Goal: Task Accomplishment & Management: Complete application form

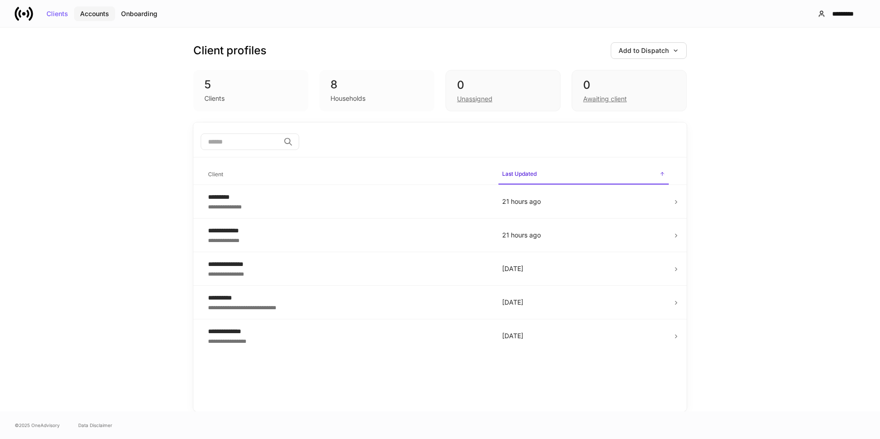
click at [82, 11] on div "Accounts" at bounding box center [94, 14] width 29 height 6
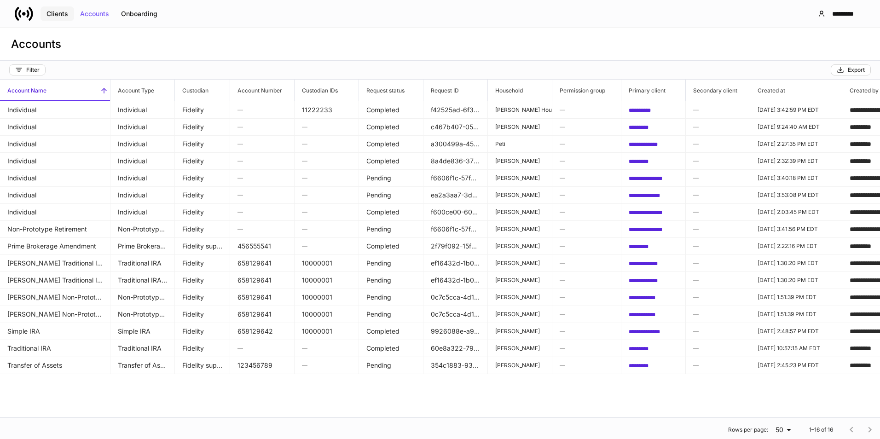
click at [51, 16] on div "Clients" at bounding box center [57, 14] width 22 height 6
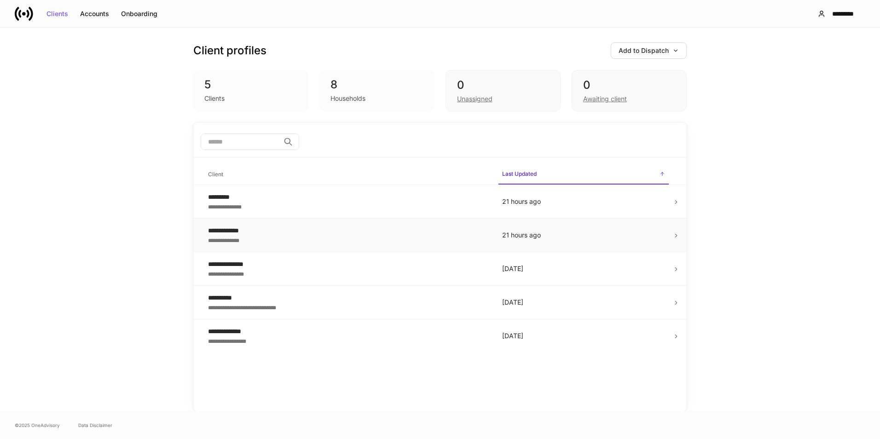
click at [307, 230] on div "**********" at bounding box center [347, 230] width 279 height 9
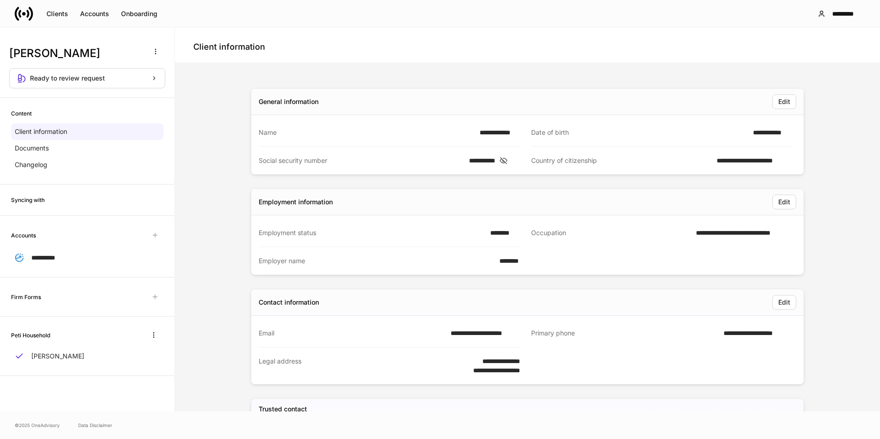
click at [92, 305] on div "Firm Forms" at bounding box center [87, 297] width 174 height 39
click at [106, 292] on div "Firm Forms" at bounding box center [87, 297] width 152 height 17
click at [48, 296] on div "Firm Forms" at bounding box center [87, 297] width 152 height 17
click at [33, 298] on h6 "Firm Forms" at bounding box center [26, 297] width 30 height 9
click at [149, 293] on div "Firm Forms" at bounding box center [87, 297] width 152 height 17
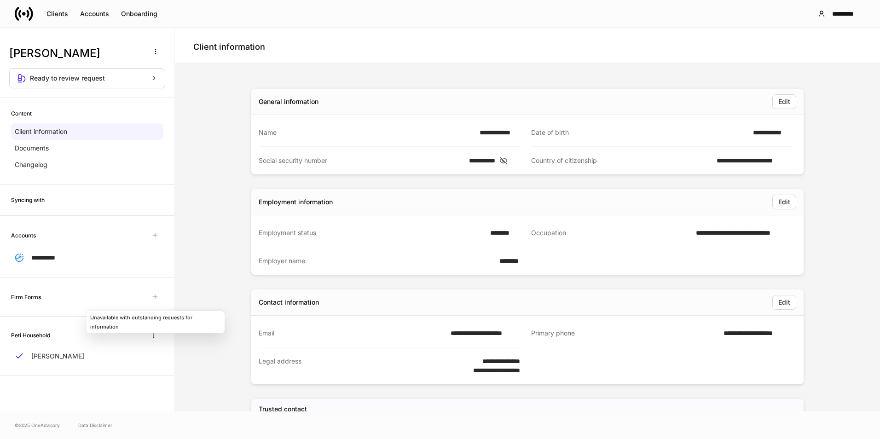
click at [156, 292] on span "Unavailable with outstanding requests for information" at bounding box center [155, 297] width 17 height 17
click at [152, 297] on span "Unavailable with outstanding requests for information" at bounding box center [155, 297] width 17 height 17
click at [135, 76] on div "Ready to review request" at bounding box center [94, 78] width 128 height 6
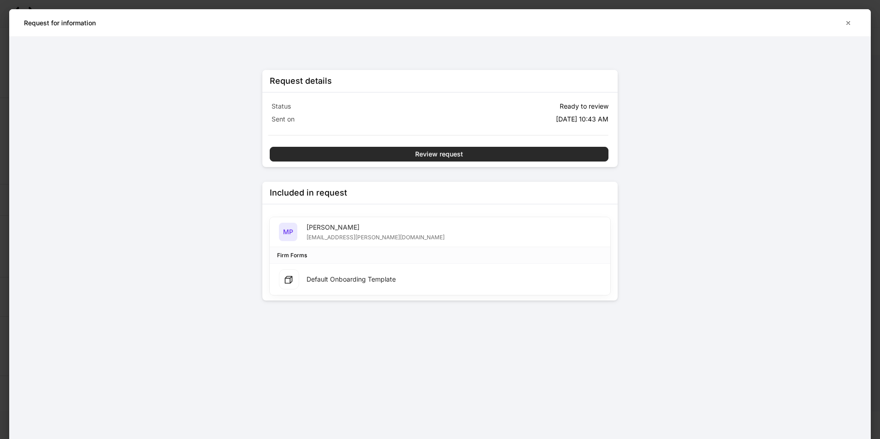
click at [436, 156] on div "Review request" at bounding box center [439, 154] width 48 height 6
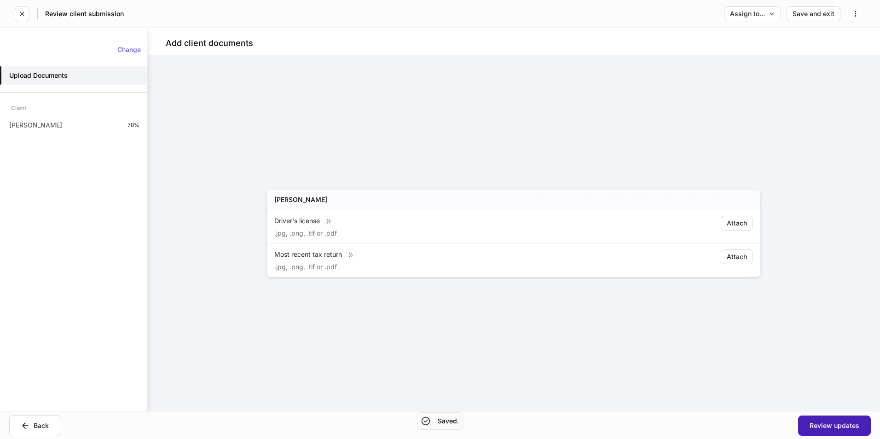
click at [835, 427] on div "Review updates" at bounding box center [835, 426] width 50 height 6
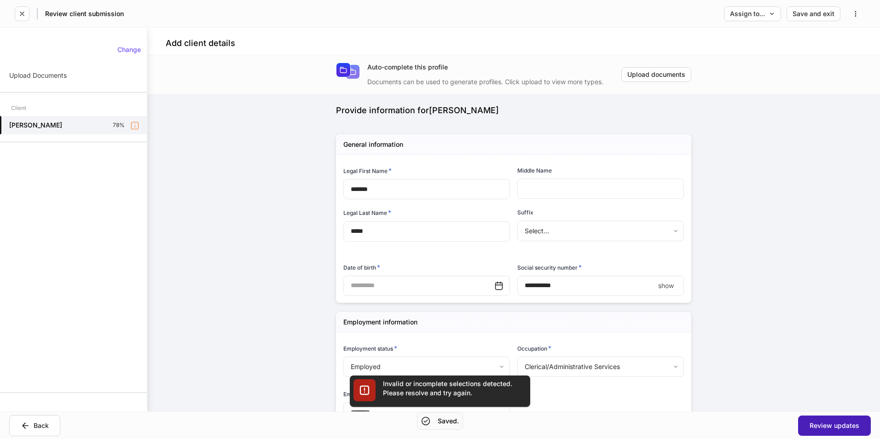
type input "**********"
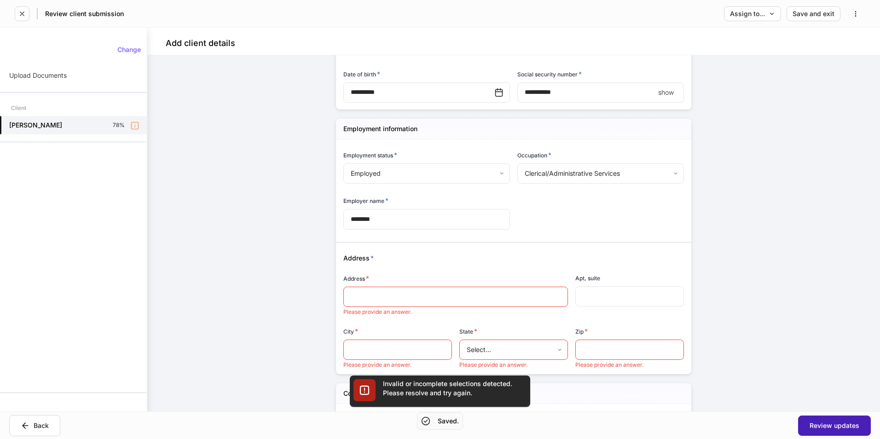
scroll to position [213, 0]
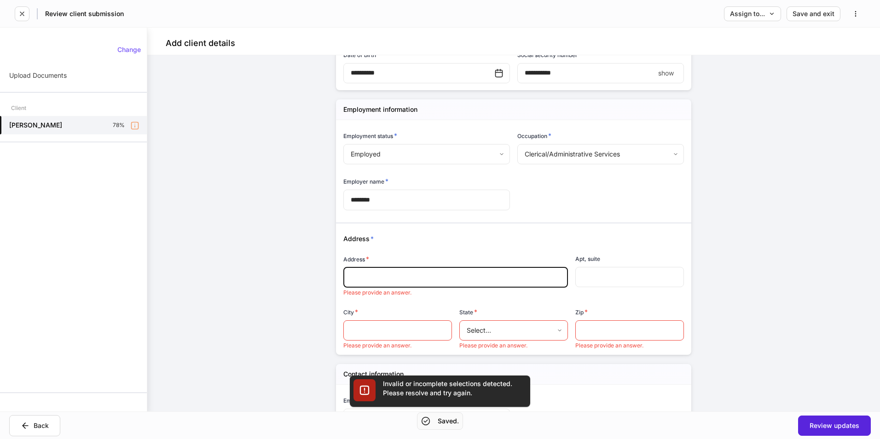
click at [433, 278] on input "text" at bounding box center [456, 277] width 210 height 9
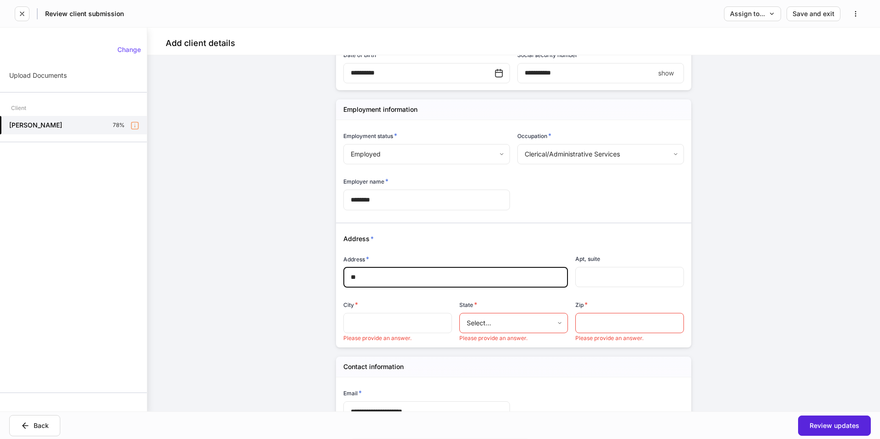
type input "**"
click at [406, 329] on input "text" at bounding box center [397, 323] width 109 height 20
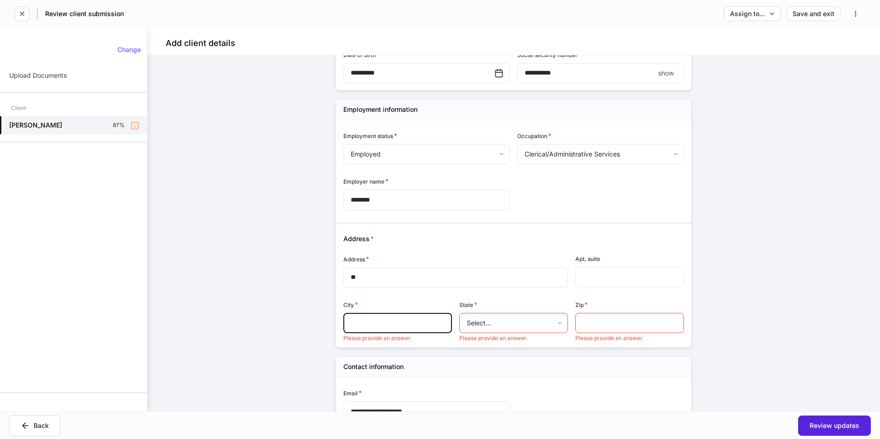
type input "*****"
type input "*******"
click at [489, 325] on body "**********" at bounding box center [440, 219] width 880 height 439
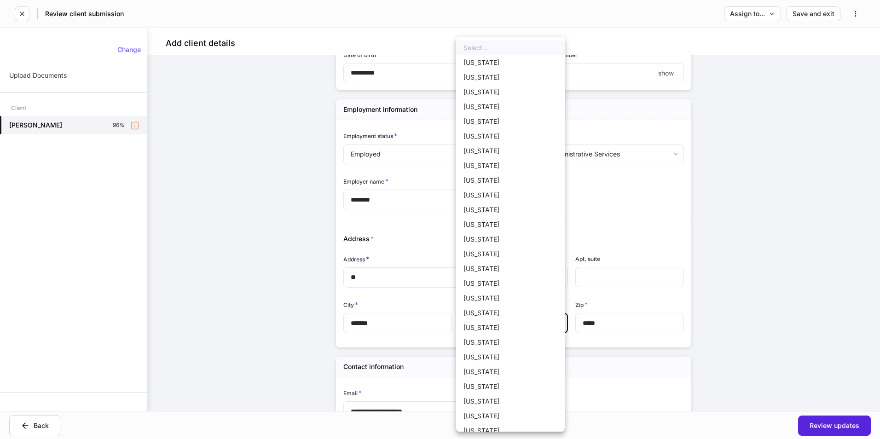
scroll to position [378, 0]
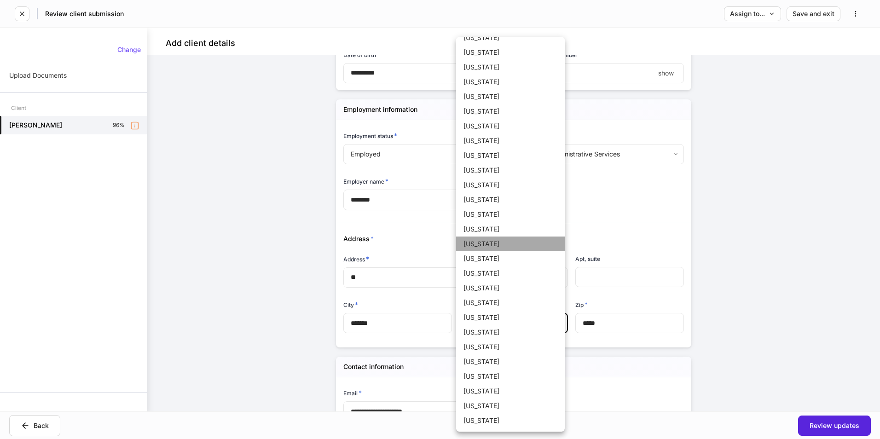
click at [514, 243] on li "[US_STATE]" at bounding box center [510, 244] width 109 height 15
type input "**"
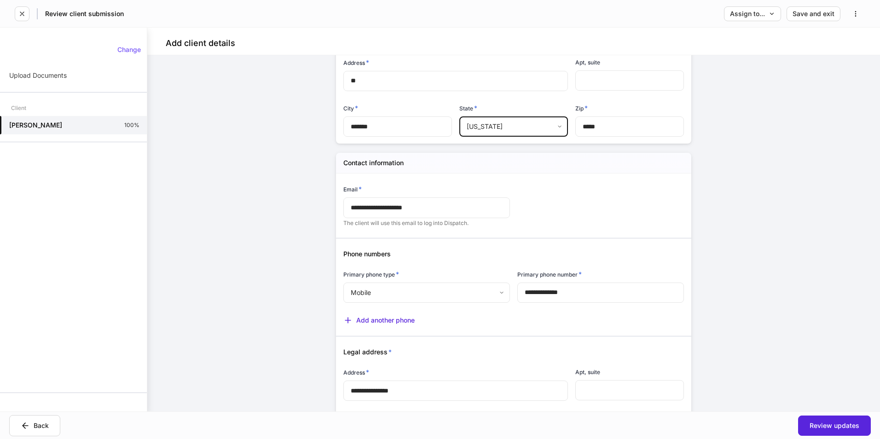
scroll to position [533, 0]
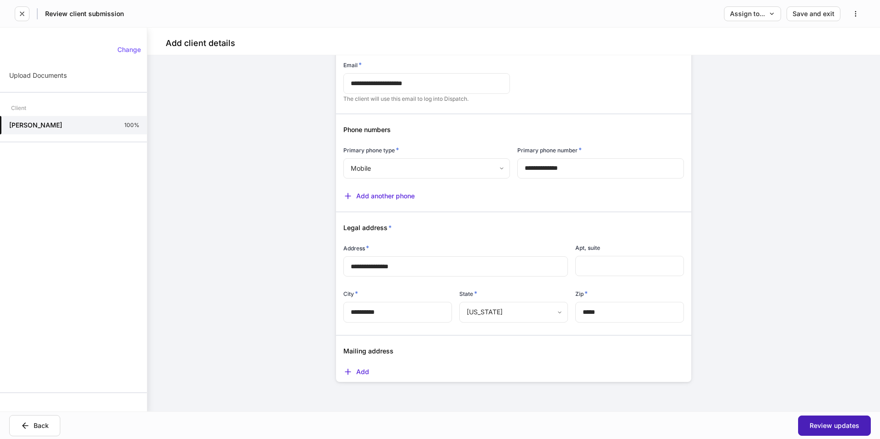
click at [820, 423] on div "Review updates" at bounding box center [835, 426] width 50 height 6
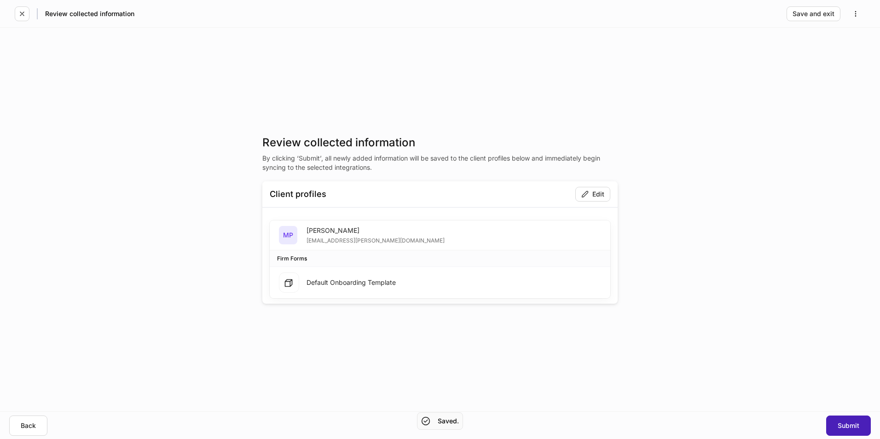
click at [839, 425] on div "Submit" at bounding box center [849, 426] width 22 height 6
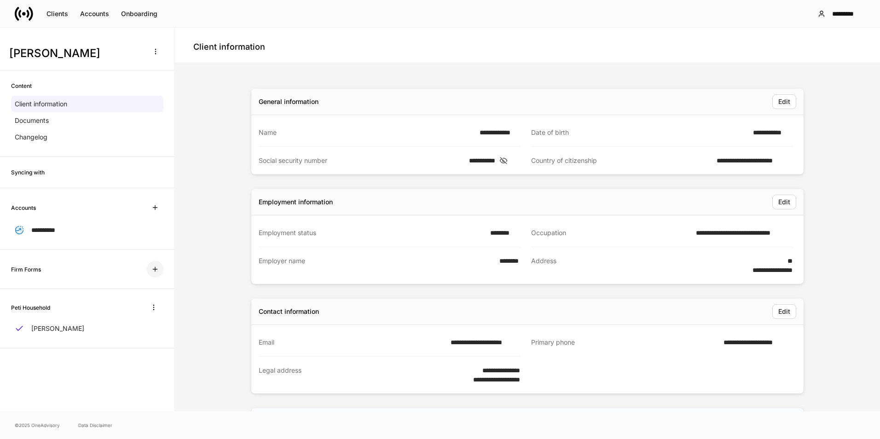
click at [150, 270] on button "button" at bounding box center [155, 269] width 17 height 17
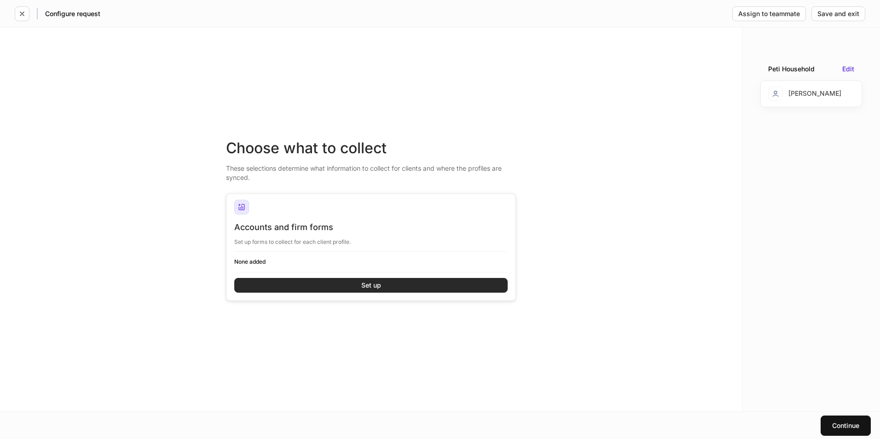
click at [324, 284] on button "Set up" at bounding box center [370, 285] width 273 height 15
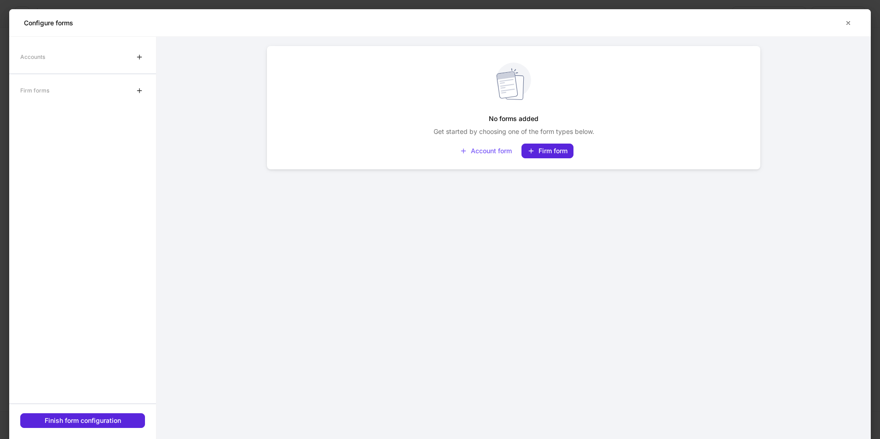
click at [53, 95] on div "Firm forms" at bounding box center [82, 90] width 147 height 18
click at [55, 89] on div "Firm forms" at bounding box center [82, 90] width 147 height 18
click at [144, 92] on button "button" at bounding box center [139, 90] width 15 height 15
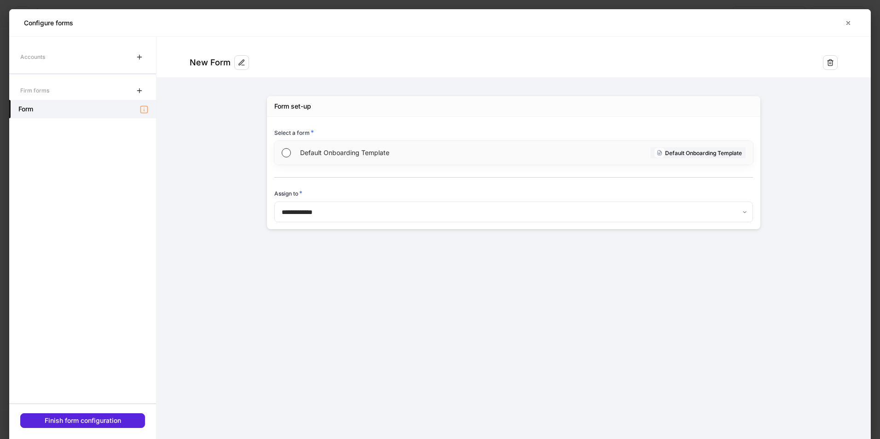
click at [336, 152] on span "Default Onboarding Template" at bounding box center [406, 152] width 213 height 9
click at [122, 423] on button "Finish form configuration" at bounding box center [82, 420] width 125 height 15
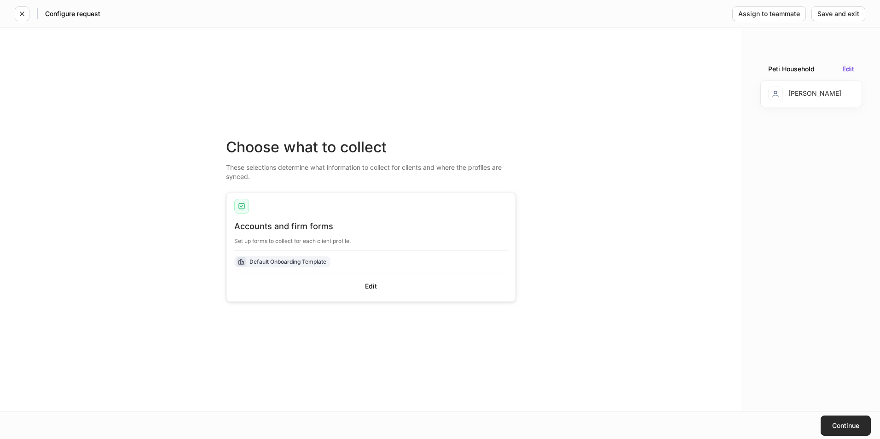
click at [848, 421] on button "Continue" at bounding box center [846, 426] width 50 height 20
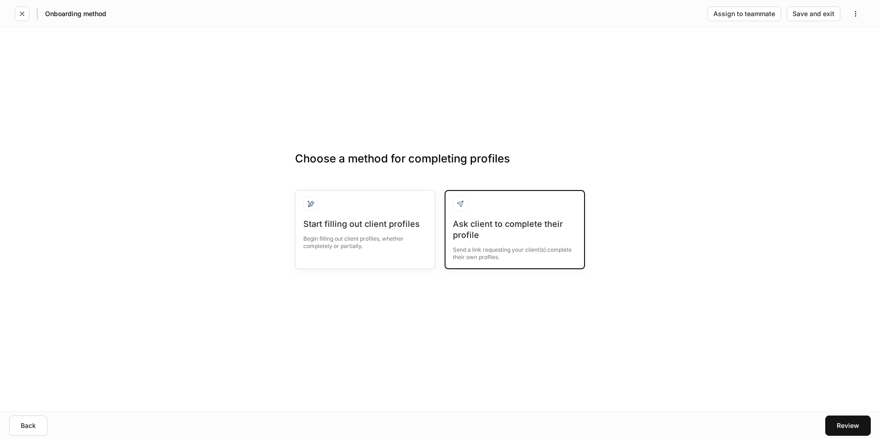
click at [452, 234] on div "Ask client to complete their profile Send a link requesting your client(s) comp…" at bounding box center [515, 229] width 140 height 79
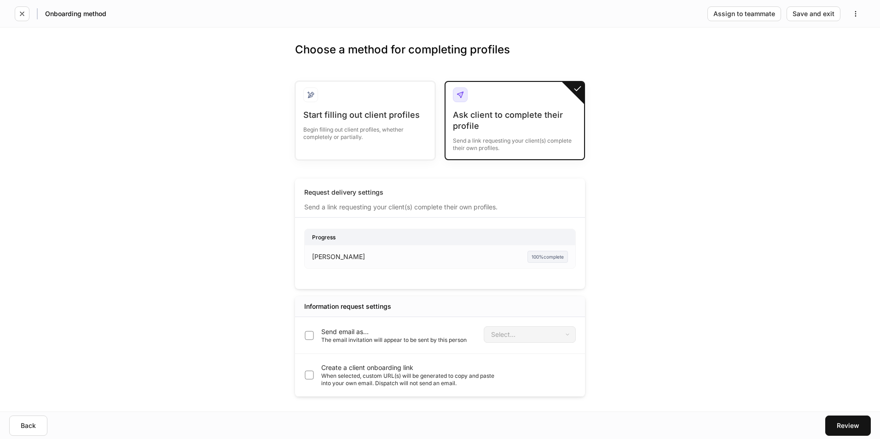
click at [354, 331] on p "Send email as..." at bounding box center [393, 331] width 145 height 9
click at [521, 339] on body "Onboarding method Assign to teammate Save and exit Choose a method for completi…" at bounding box center [440, 219] width 880 height 439
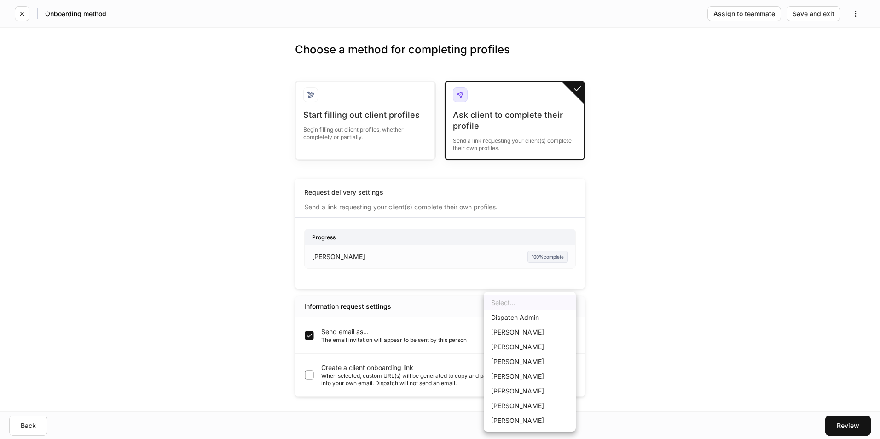
click at [536, 388] on li "[PERSON_NAME]" at bounding box center [530, 391] width 92 height 15
type input "******"
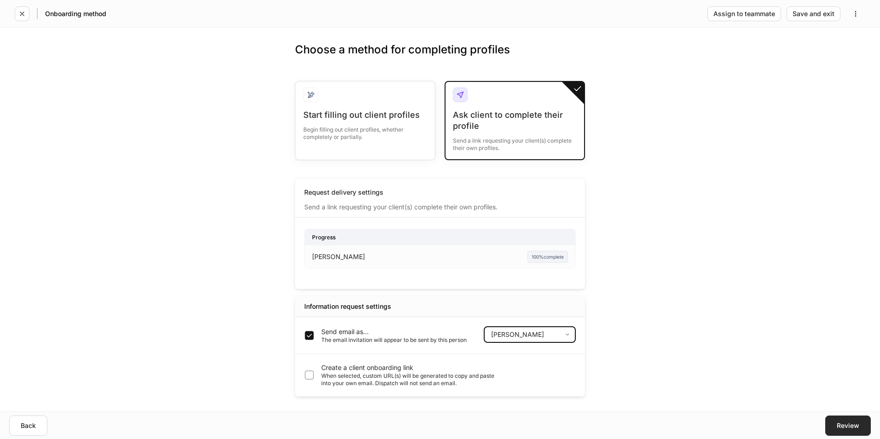
click at [842, 428] on div "Review" at bounding box center [848, 426] width 23 height 6
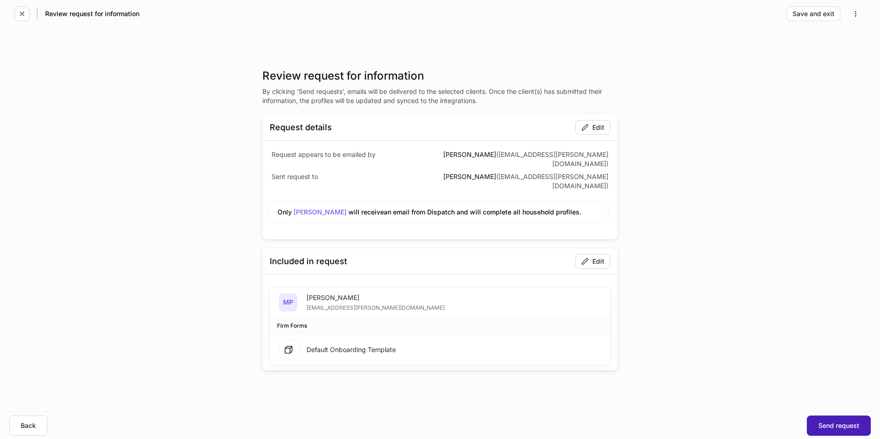
click at [842, 423] on div "Send request" at bounding box center [838, 426] width 41 height 6
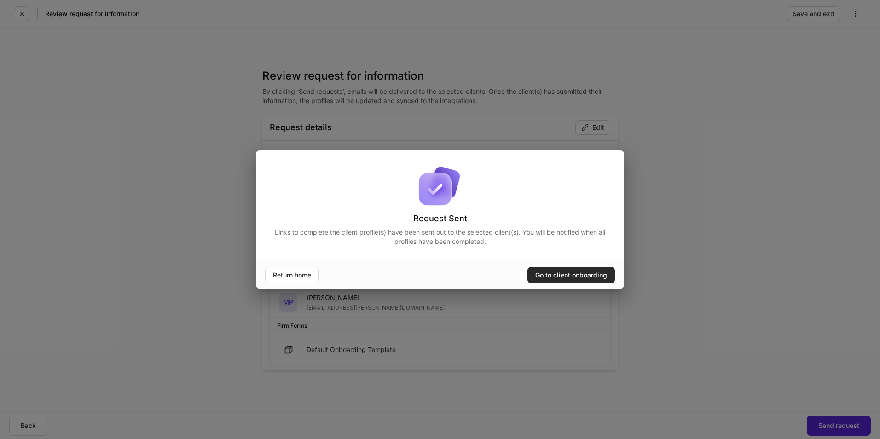
click at [592, 268] on button "Go to client onboarding" at bounding box center [570, 275] width 87 height 17
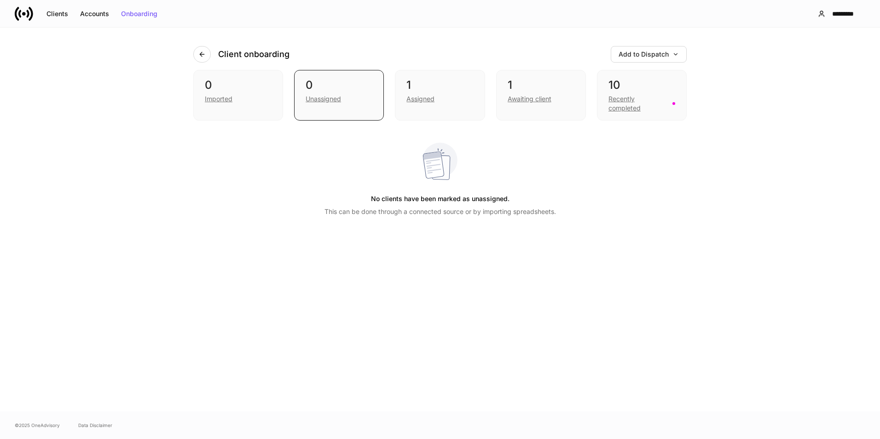
drag, startPoint x: 462, startPoint y: 443, endPoint x: 439, endPoint y: 452, distance: 25.4
click at [100, 20] on button "Accounts" at bounding box center [94, 13] width 41 height 15
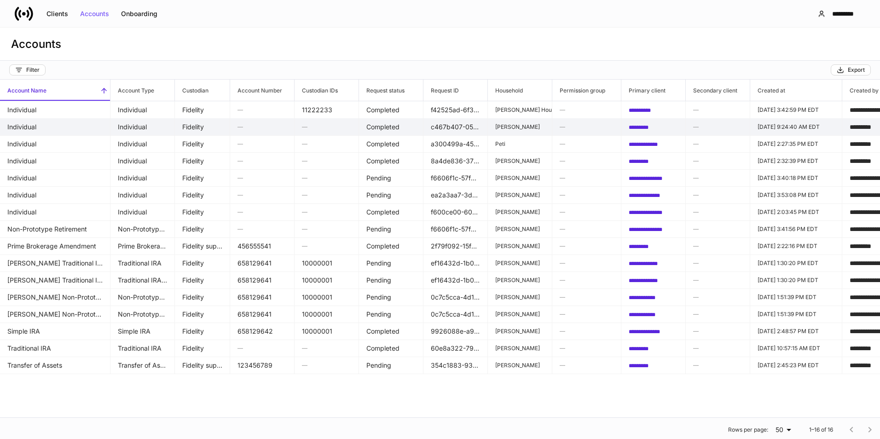
click at [464, 130] on td "c467b407-0555-4ae0-950d-57976260834b" at bounding box center [455, 126] width 64 height 17
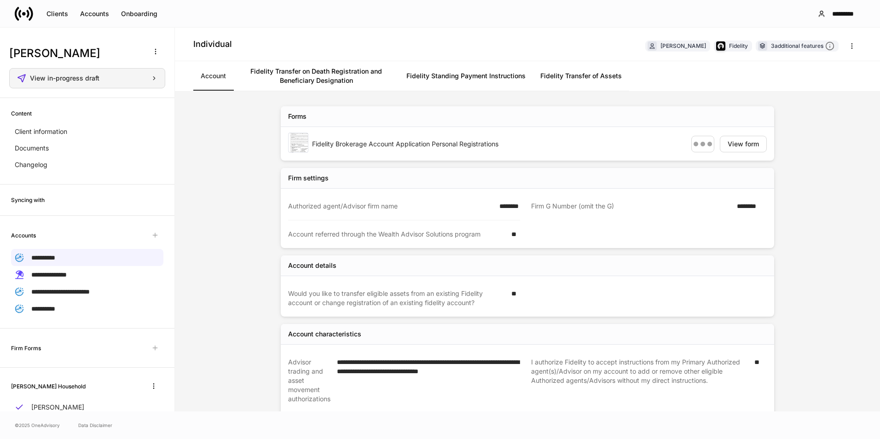
click at [110, 76] on div "View in-progress draft" at bounding box center [94, 78] width 128 height 6
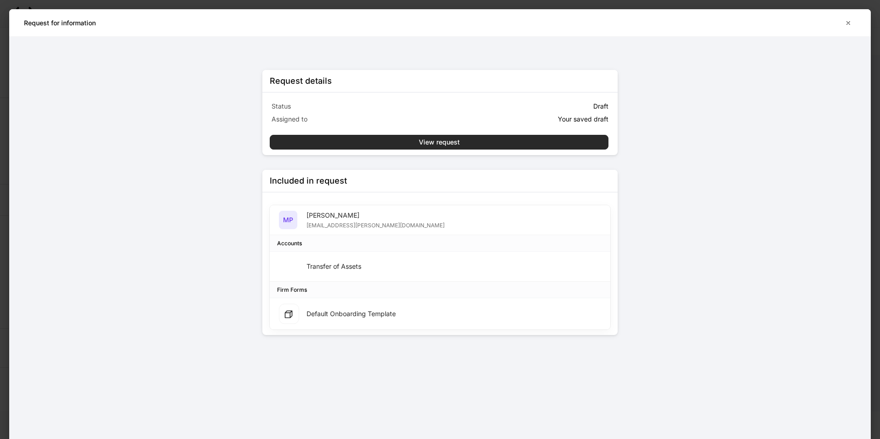
click at [336, 144] on button "View request" at bounding box center [439, 142] width 339 height 15
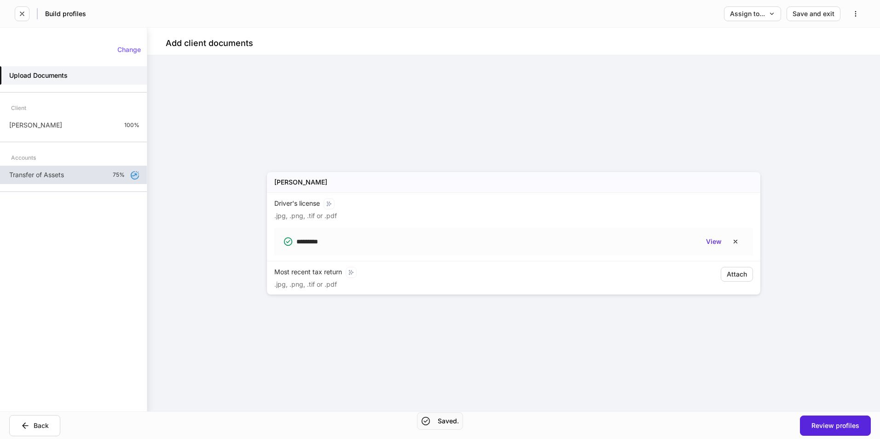
click at [36, 176] on p "Transfer of Assets" at bounding box center [36, 174] width 55 height 9
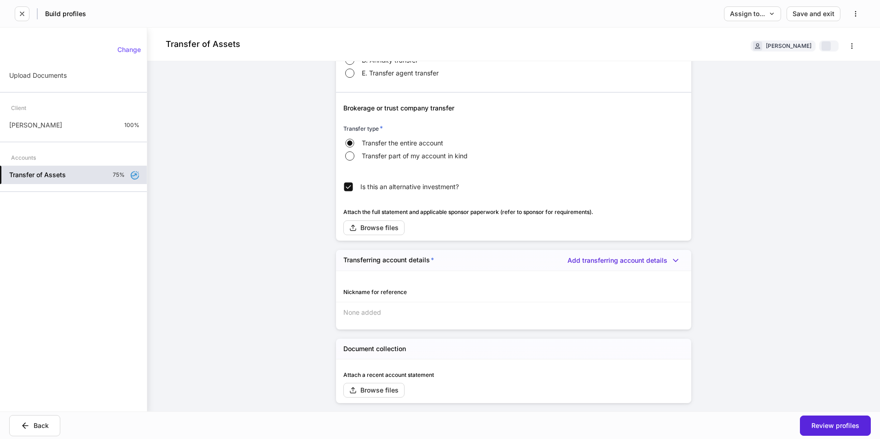
scroll to position [459, 0]
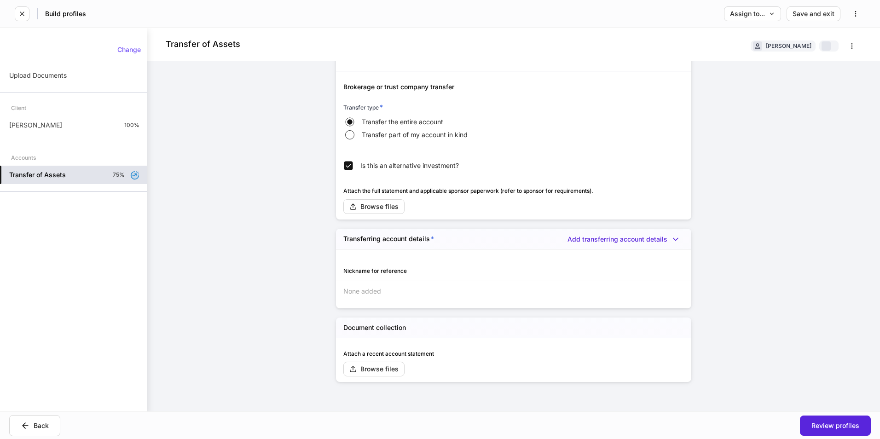
click at [644, 234] on div "Add transferring account details" at bounding box center [624, 239] width 120 height 10
click at [595, 241] on div "Add transferring account details" at bounding box center [626, 239] width 116 height 9
click at [580, 255] on li "[PERSON_NAME]" at bounding box center [617, 258] width 127 height 15
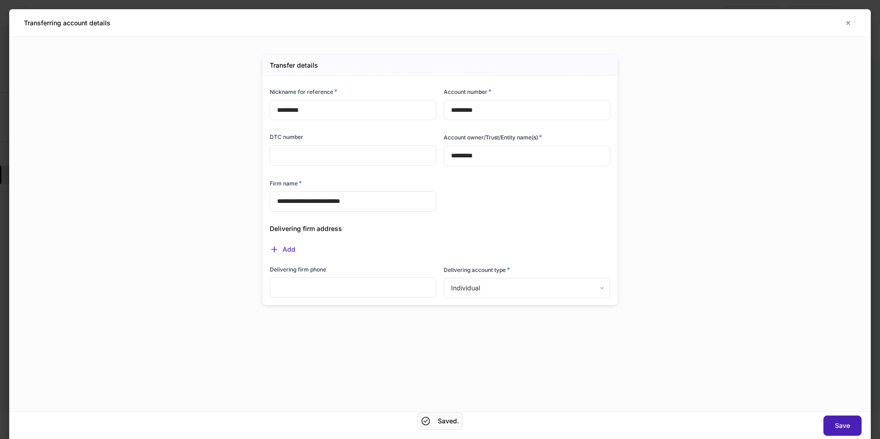
click at [843, 423] on div "Save" at bounding box center [842, 426] width 15 height 6
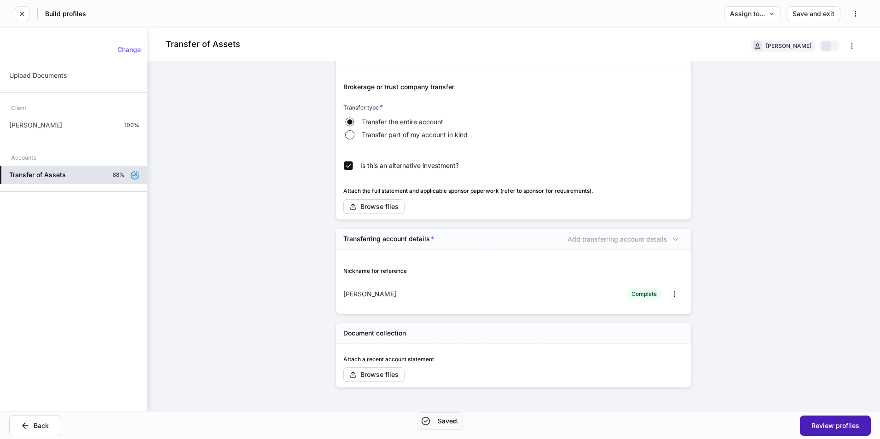
click at [839, 421] on button "Review profiles" at bounding box center [835, 426] width 71 height 20
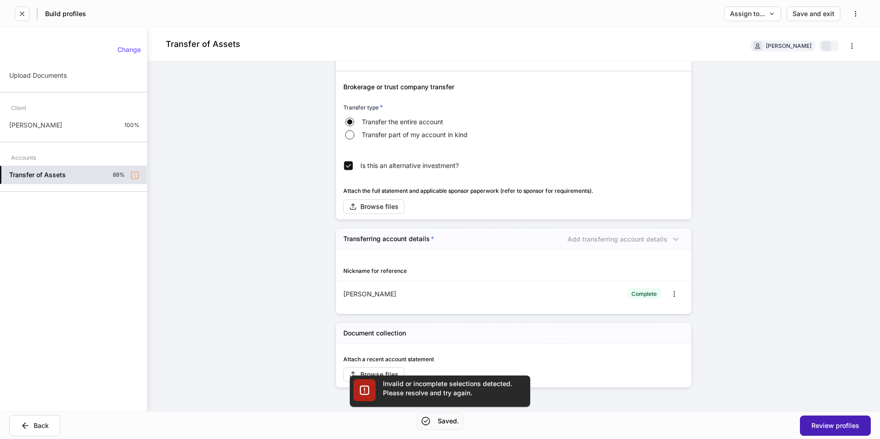
scroll to position [78, 0]
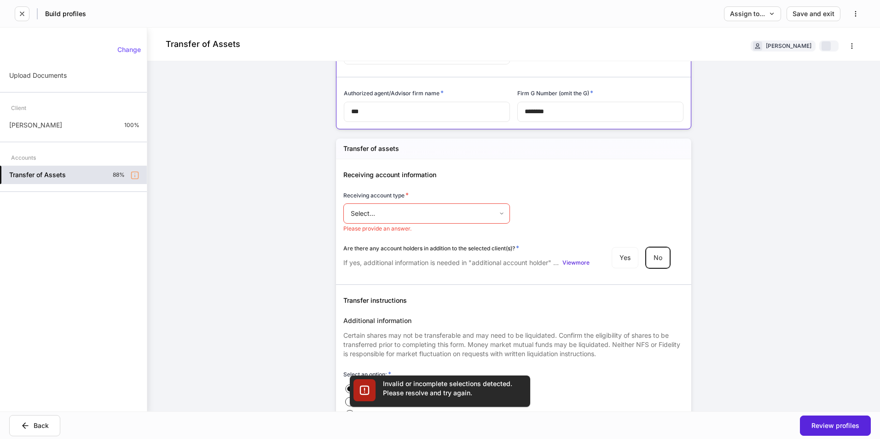
click at [373, 211] on body "Build profiles Assign to... Save and exit Transfer of Assets [PERSON_NAME] Firm…" at bounding box center [440, 219] width 880 height 439
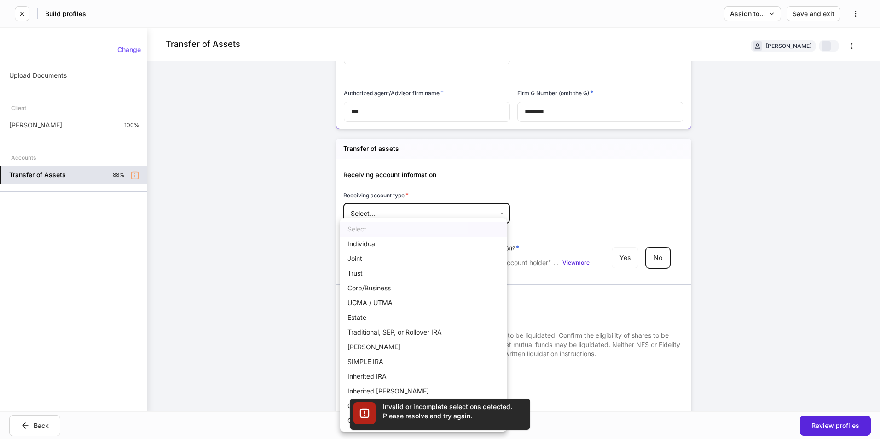
click at [372, 238] on li "Individual" at bounding box center [423, 244] width 167 height 15
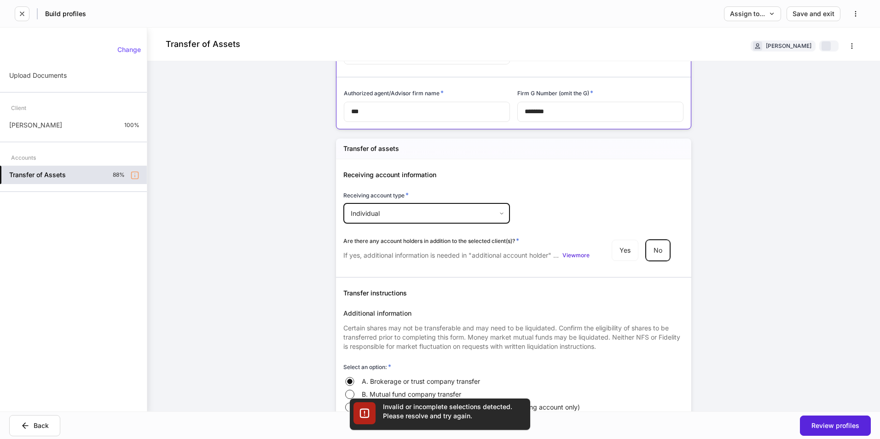
type input "**********"
click at [810, 419] on button "Review profiles" at bounding box center [835, 426] width 71 height 20
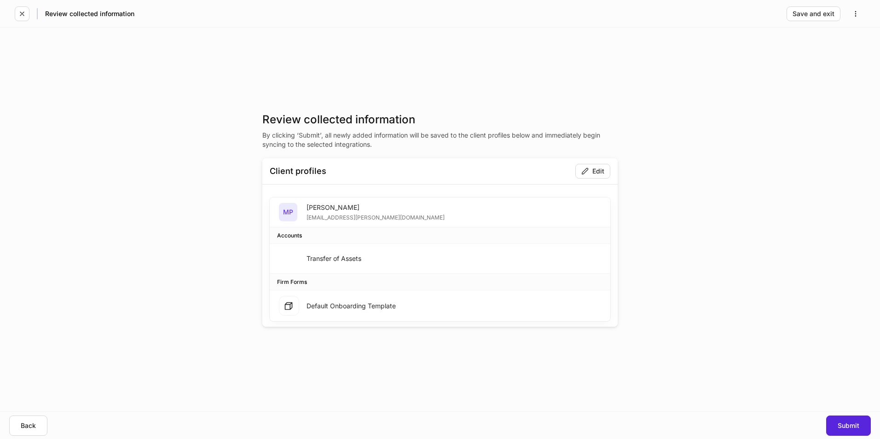
click at [361, 303] on div "Default Onboarding Template" at bounding box center [351, 305] width 89 height 9
click at [856, 427] on div "Submit" at bounding box center [849, 426] width 22 height 6
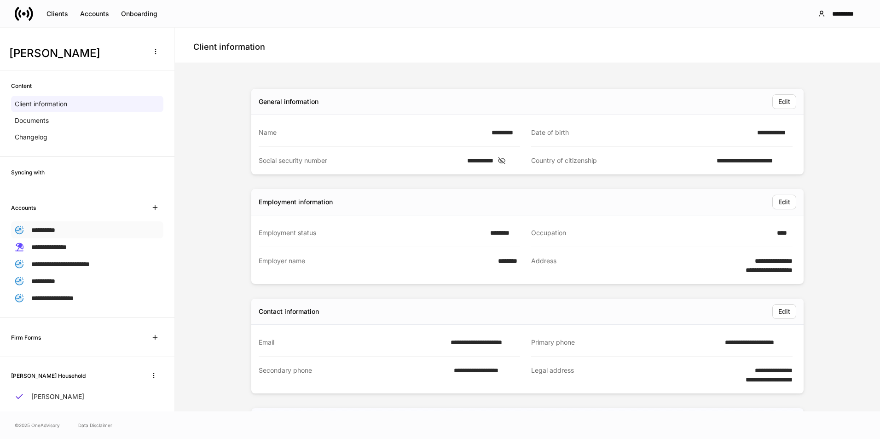
click at [46, 234] on p "**********" at bounding box center [43, 230] width 24 height 10
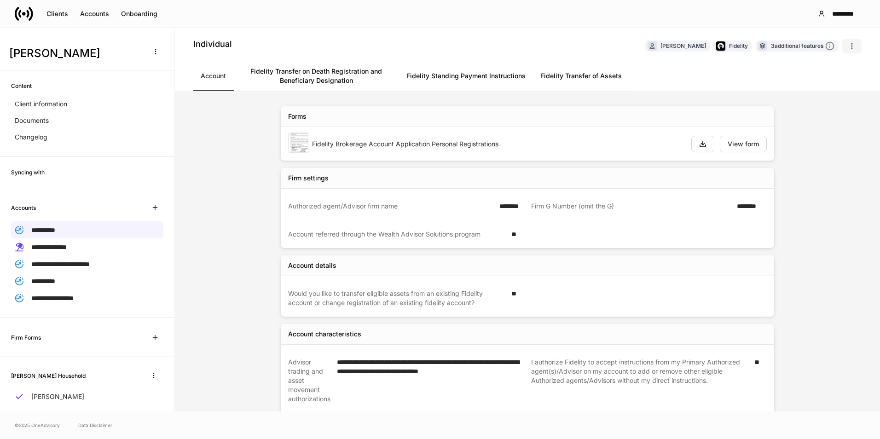
click at [856, 44] on button "button" at bounding box center [851, 46] width 19 height 15
click at [811, 144] on div at bounding box center [440, 219] width 880 height 439
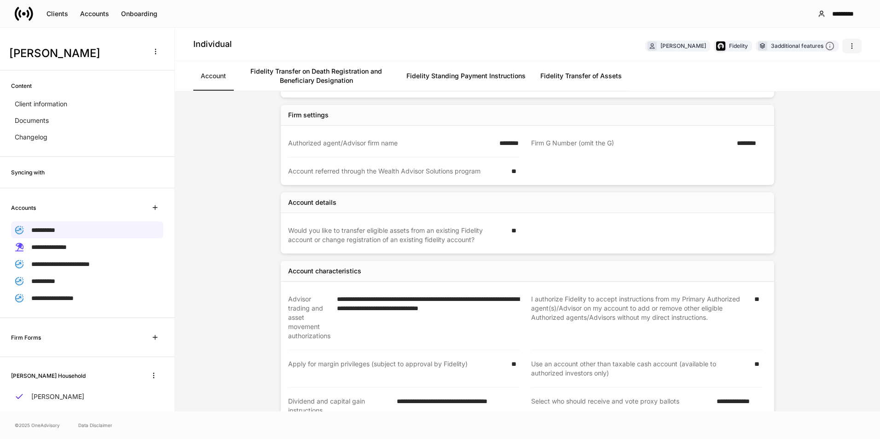
scroll to position [203, 0]
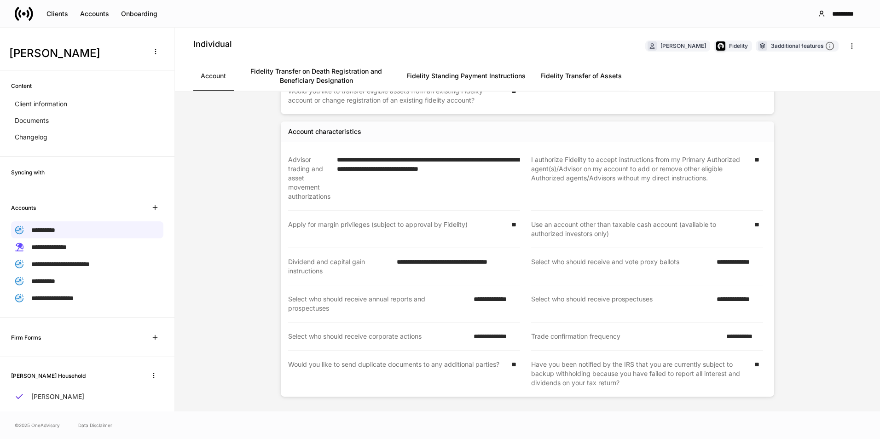
click at [57, 403] on div "[PERSON_NAME] Household [PERSON_NAME]" at bounding box center [87, 386] width 174 height 59
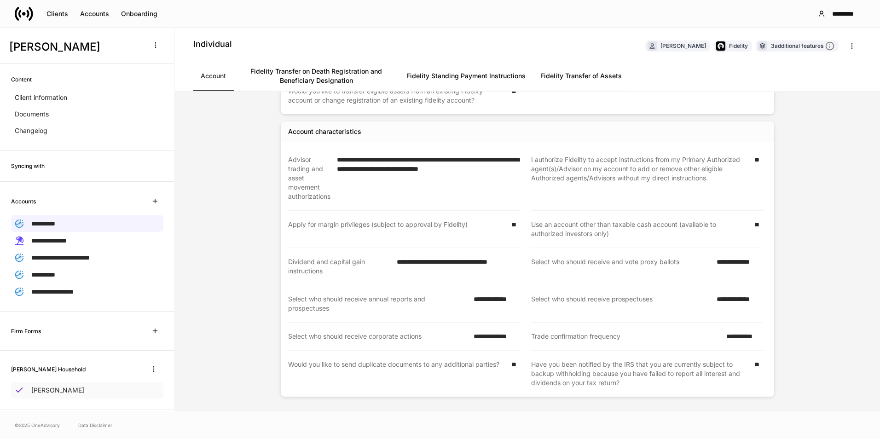
scroll to position [17, 0]
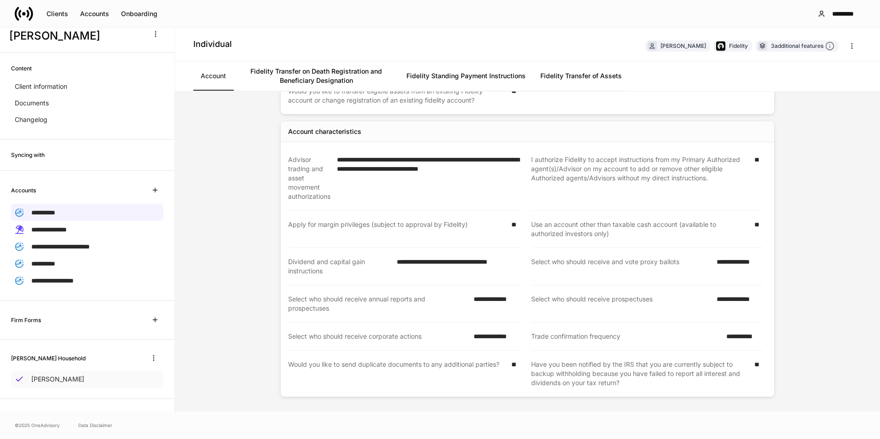
click at [68, 371] on div "[PERSON_NAME]" at bounding box center [87, 379] width 152 height 17
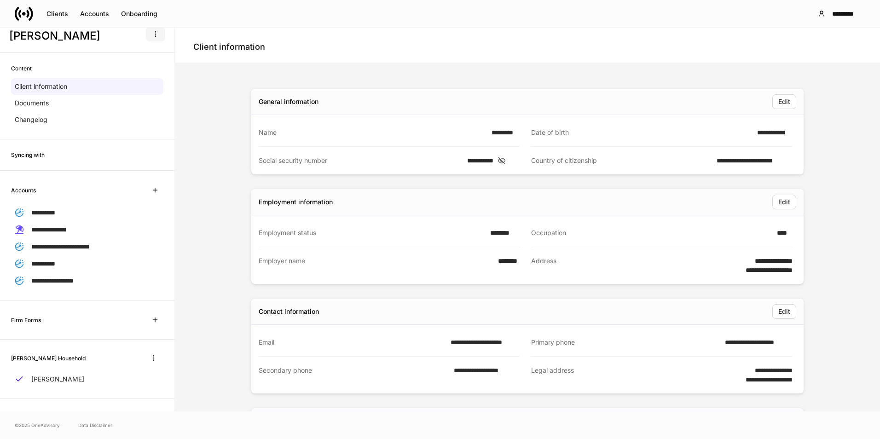
click at [153, 37] on button "button" at bounding box center [155, 34] width 19 height 15
click at [91, 14] on div at bounding box center [440, 219] width 880 height 439
click at [91, 14] on div "Accounts" at bounding box center [94, 14] width 29 height 6
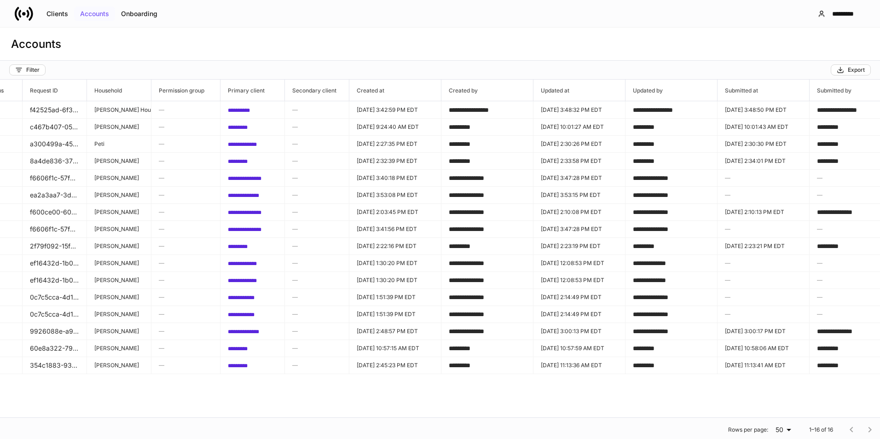
scroll to position [0, 423]
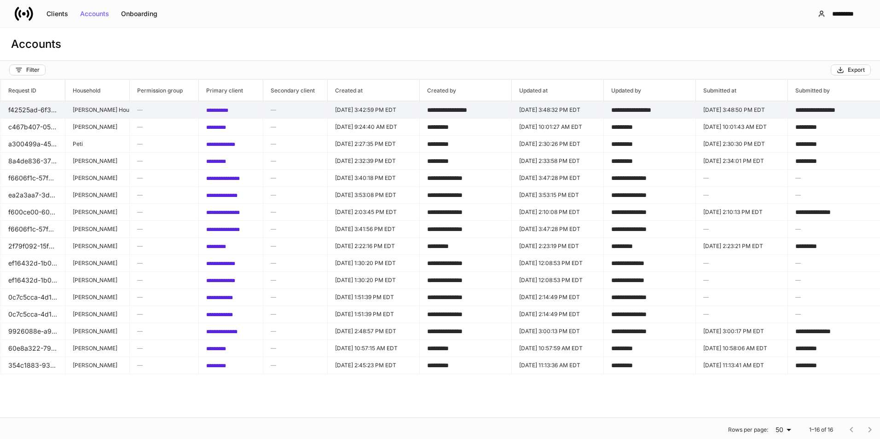
click at [228, 109] on span "**********" at bounding box center [217, 111] width 22 height 6
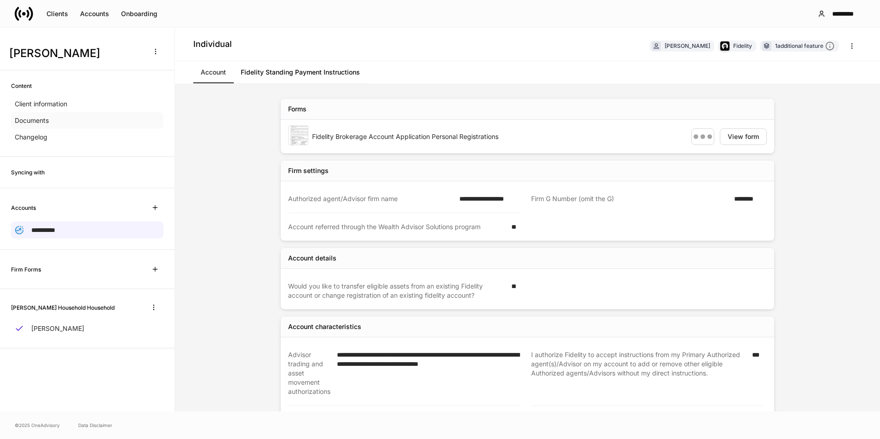
click at [47, 118] on p "Documents" at bounding box center [32, 120] width 34 height 9
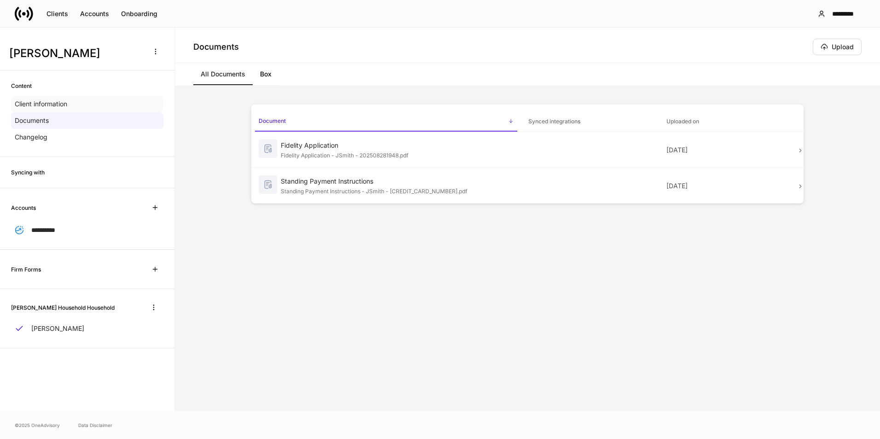
click at [67, 103] on p "Client information" at bounding box center [41, 103] width 52 height 9
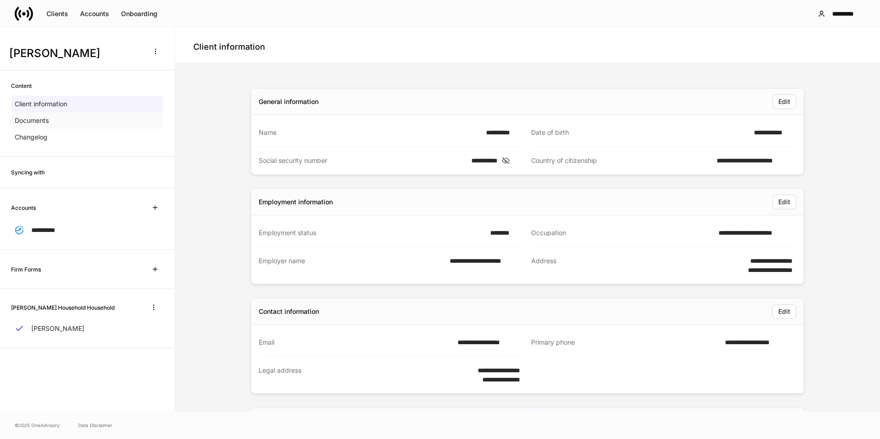
click at [60, 117] on div "Documents" at bounding box center [87, 120] width 152 height 17
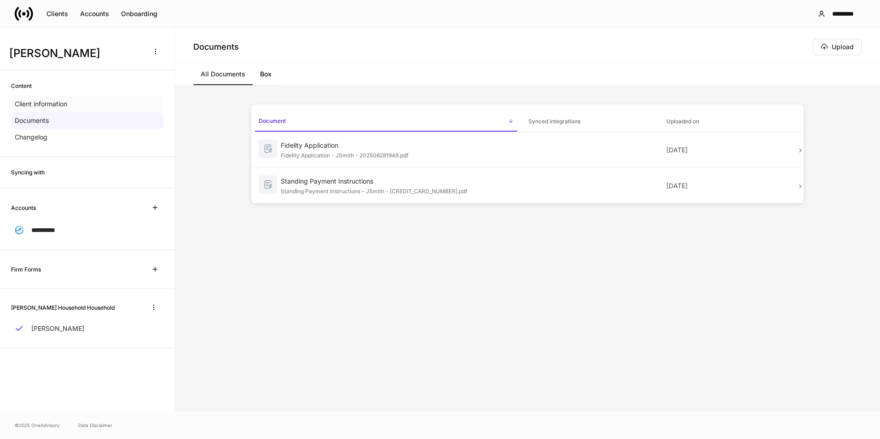
click at [71, 99] on div "Client information" at bounding box center [87, 104] width 152 height 17
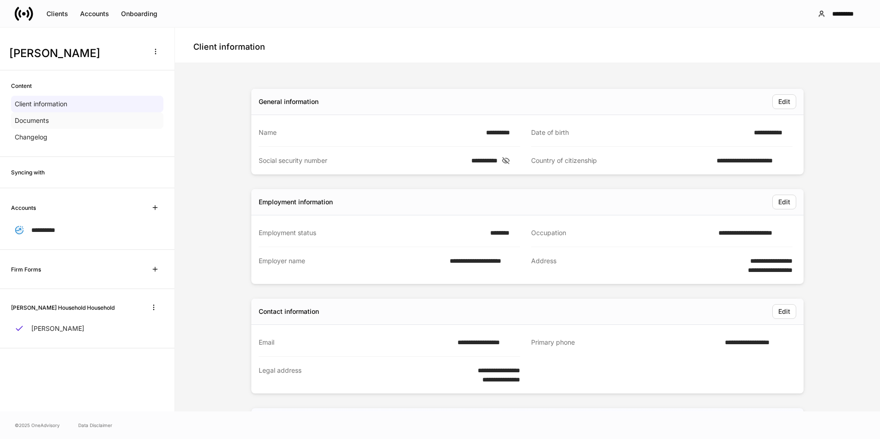
click at [60, 124] on div "Documents" at bounding box center [87, 120] width 152 height 17
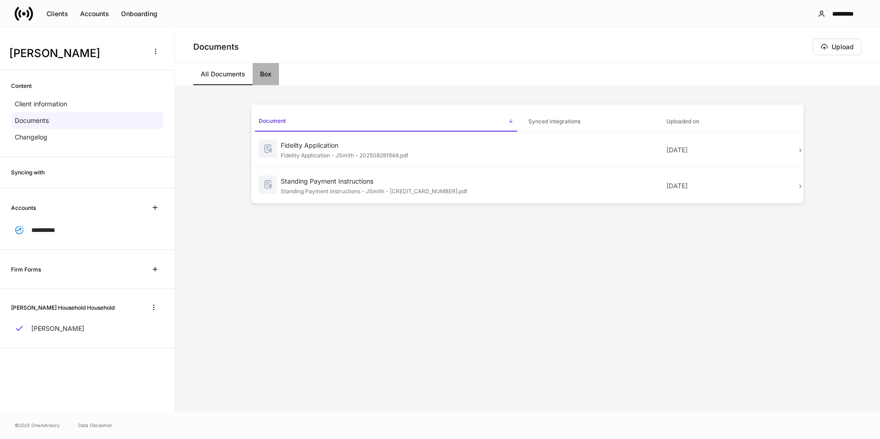
click at [261, 73] on link "Box" at bounding box center [266, 74] width 26 height 22
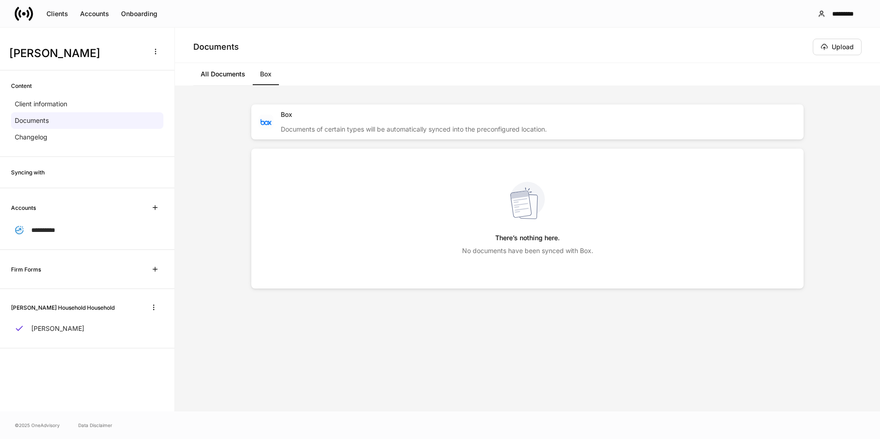
click at [271, 125] on img at bounding box center [266, 122] width 11 height 6
click at [312, 130] on div "Documents of certain types will be automatically synced into the preconfigured …" at bounding box center [539, 126] width 516 height 15
click at [548, 226] on div "There’s nothing here. No documents have been synced with Box." at bounding box center [527, 219] width 508 height 96
click at [74, 87] on div "Content" at bounding box center [87, 85] width 152 height 9
drag, startPoint x: 27, startPoint y: 73, endPoint x: 29, endPoint y: 69, distance: 5.0
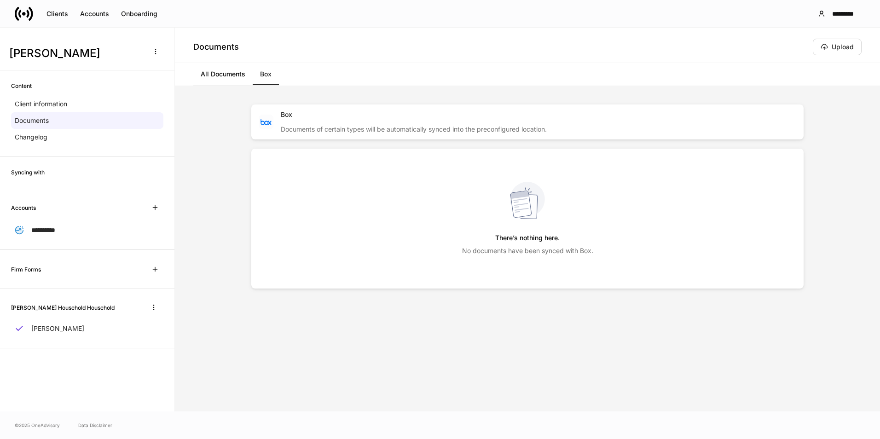
click at [29, 69] on div "**********" at bounding box center [87, 195] width 174 height 306
drag, startPoint x: 29, startPoint y: 69, endPoint x: 161, endPoint y: 52, distance: 132.7
click at [161, 52] on button "button" at bounding box center [155, 51] width 19 height 15
click at [130, 45] on div at bounding box center [440, 219] width 880 height 439
click at [57, 9] on button "Clients" at bounding box center [58, 13] width 34 height 15
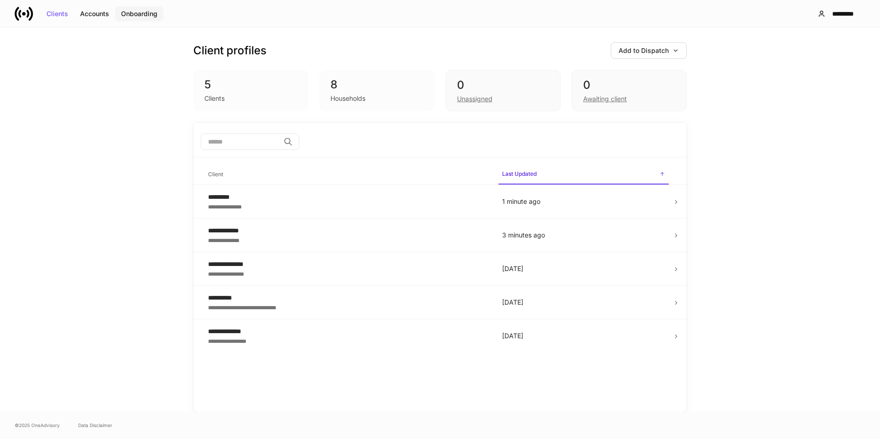
click at [132, 15] on div "Onboarding" at bounding box center [139, 14] width 36 height 6
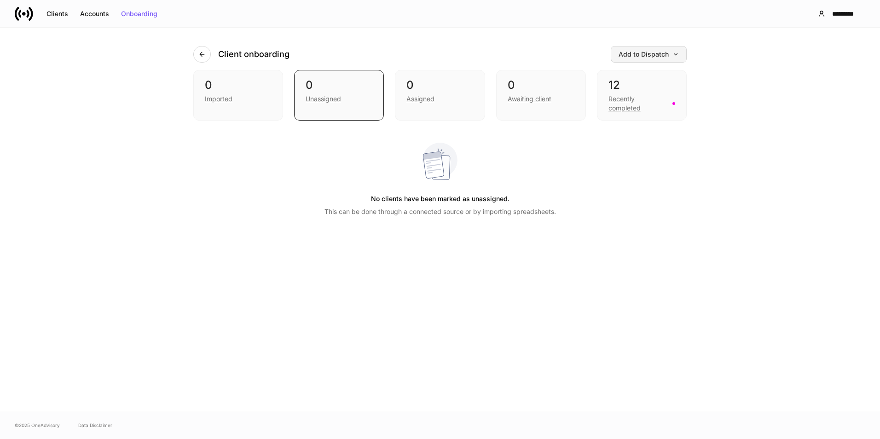
click at [628, 50] on button "Add to Dispatch" at bounding box center [649, 54] width 76 height 17
click at [628, 149] on div "View uploaded accounts" at bounding box center [634, 147] width 75 height 9
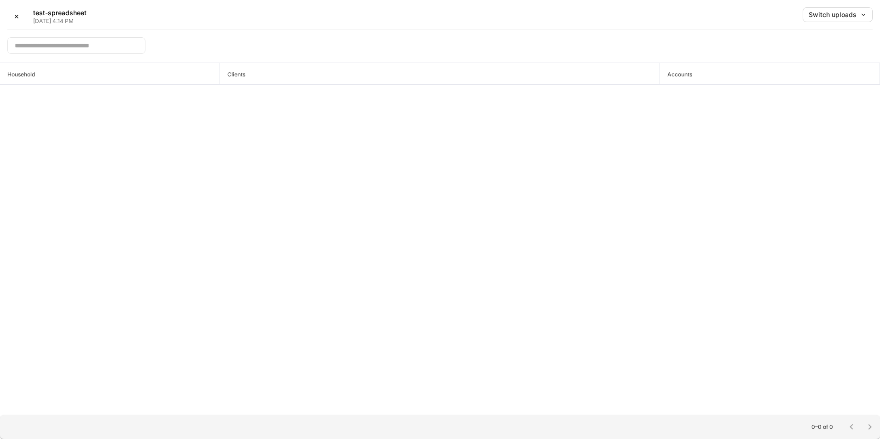
drag, startPoint x: 533, startPoint y: 213, endPoint x: 519, endPoint y: 231, distance: 22.6
drag, startPoint x: 519, startPoint y: 231, endPoint x: 287, endPoint y: 311, distance: 245.6
click at [287, 312] on div "Household Clients Accounts" at bounding box center [440, 239] width 880 height 352
click at [343, 214] on div "Household Clients Accounts" at bounding box center [440, 239] width 880 height 352
drag, startPoint x: 369, startPoint y: 115, endPoint x: 275, endPoint y: 132, distance: 95.9
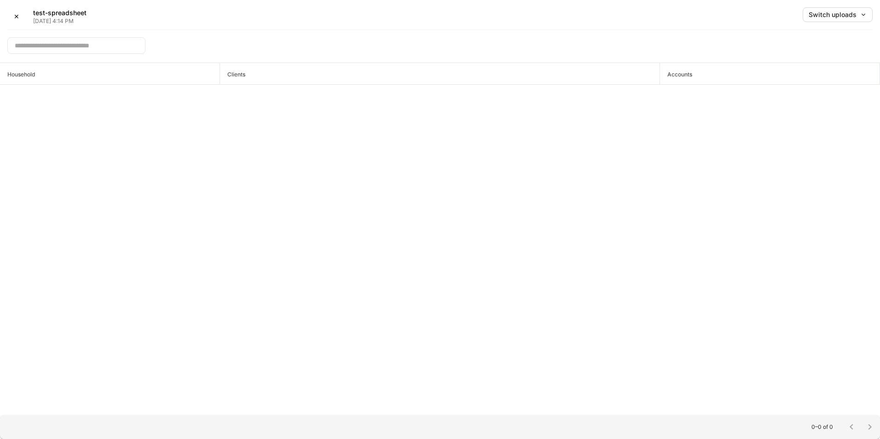
click at [307, 137] on div "Household Clients Accounts" at bounding box center [440, 239] width 880 height 352
drag, startPoint x: 66, startPoint y: 54, endPoint x: 59, endPoint y: 53, distance: 7.0
click at [60, 54] on div "​" at bounding box center [76, 46] width 138 height 18
click at [74, 28] on div "✕ test-spreadsheet [DATE] 4:14 PM Switch uploads" at bounding box center [439, 18] width 865 height 23
click at [69, 23] on p "[DATE] 4:14 PM" at bounding box center [59, 20] width 53 height 7
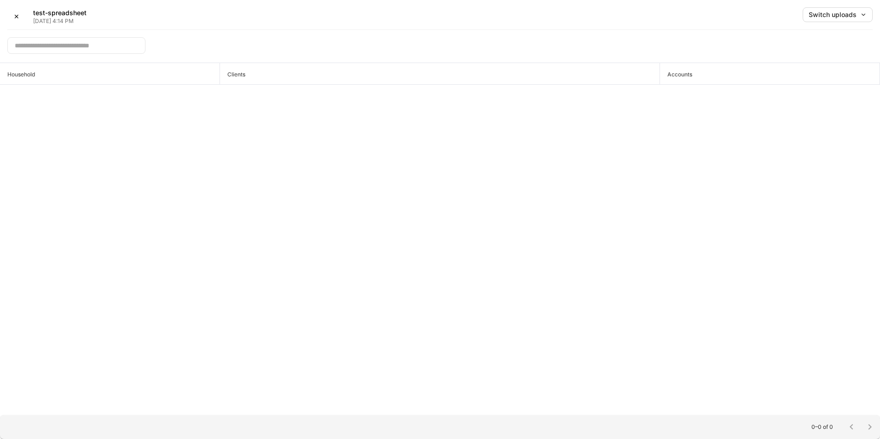
drag, startPoint x: 491, startPoint y: 119, endPoint x: 513, endPoint y: 125, distance: 23.2
click at [509, 125] on div "Household Clients Accounts" at bounding box center [440, 239] width 880 height 352
click at [530, 129] on div "Household Clients Accounts" at bounding box center [440, 239] width 880 height 352
drag, startPoint x: 371, startPoint y: 134, endPoint x: 364, endPoint y: 147, distance: 14.4
click at [370, 146] on div "Household Clients Accounts" at bounding box center [440, 239] width 880 height 352
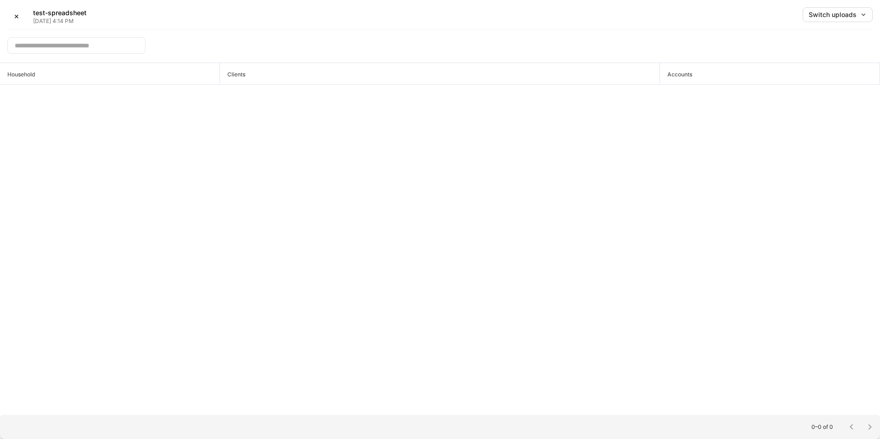
click at [153, 53] on div "​" at bounding box center [439, 42] width 865 height 25
drag, startPoint x: 133, startPoint y: 63, endPoint x: 125, endPoint y: 70, distance: 11.1
click at [125, 70] on span "Household" at bounding box center [110, 73] width 220 height 21
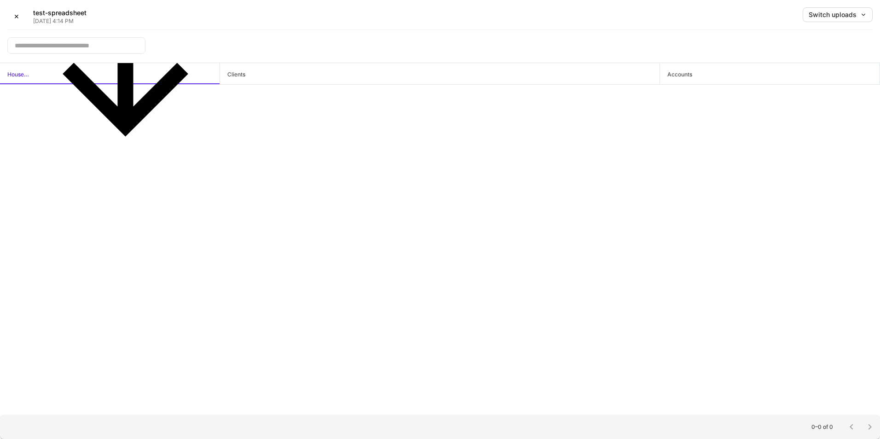
click at [42, 70] on span "Household" at bounding box center [110, 73] width 220 height 21
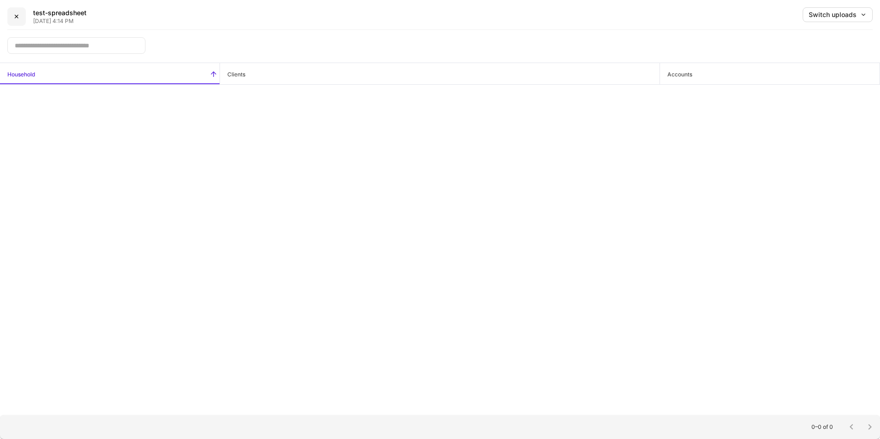
click at [10, 17] on button "✕" at bounding box center [16, 16] width 18 height 18
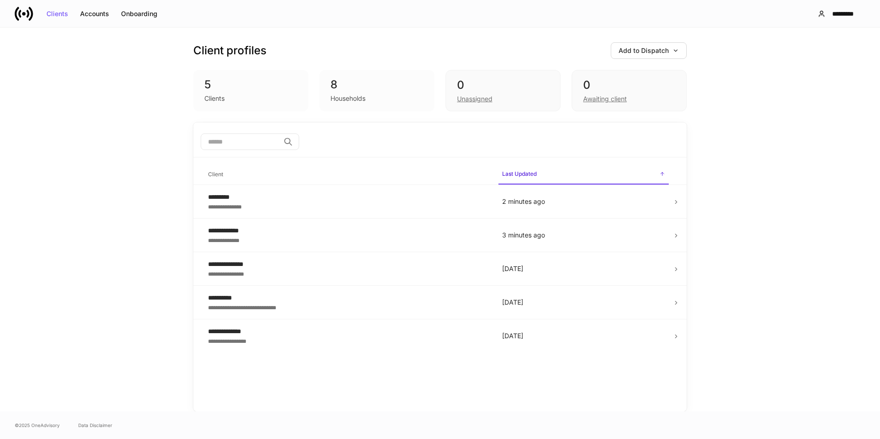
click at [37, 427] on span "© 2025 OneAdvisory" at bounding box center [37, 425] width 45 height 7
click at [38, 427] on span "© 2025 OneAdvisory" at bounding box center [37, 425] width 45 height 7
drag, startPoint x: 38, startPoint y: 427, endPoint x: 97, endPoint y: 424, distance: 58.5
click at [97, 424] on link "Data Disclaimer" at bounding box center [95, 425] width 34 height 7
